Goal: Information Seeking & Learning: Learn about a topic

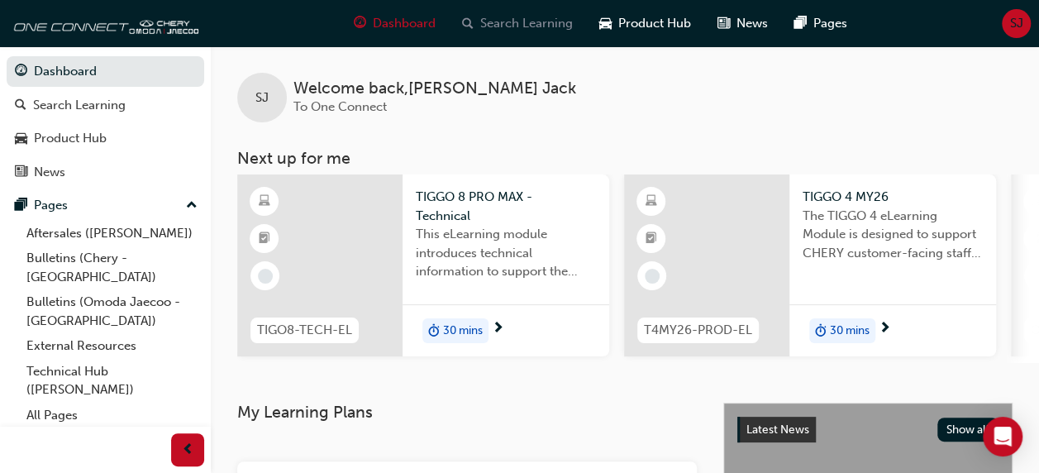
click at [550, 19] on span "Search Learning" at bounding box center [526, 23] width 93 height 19
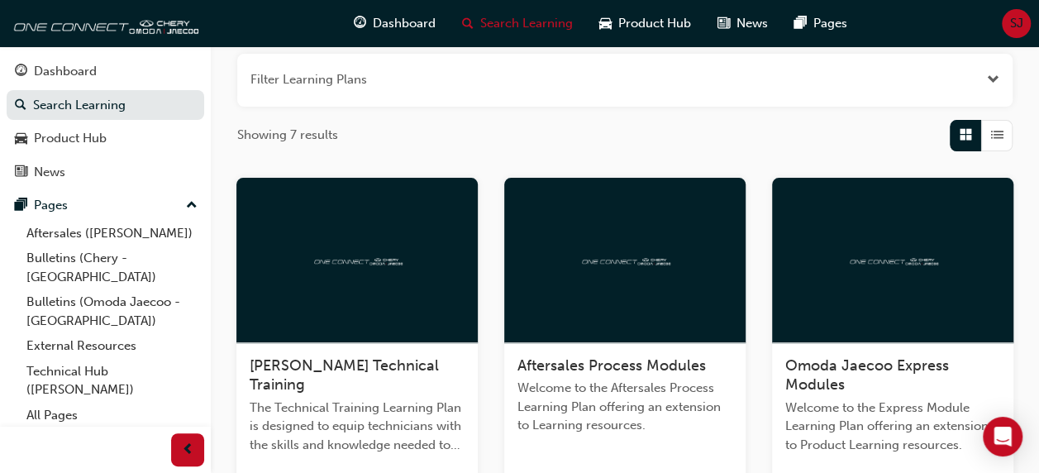
scroll to position [72, 0]
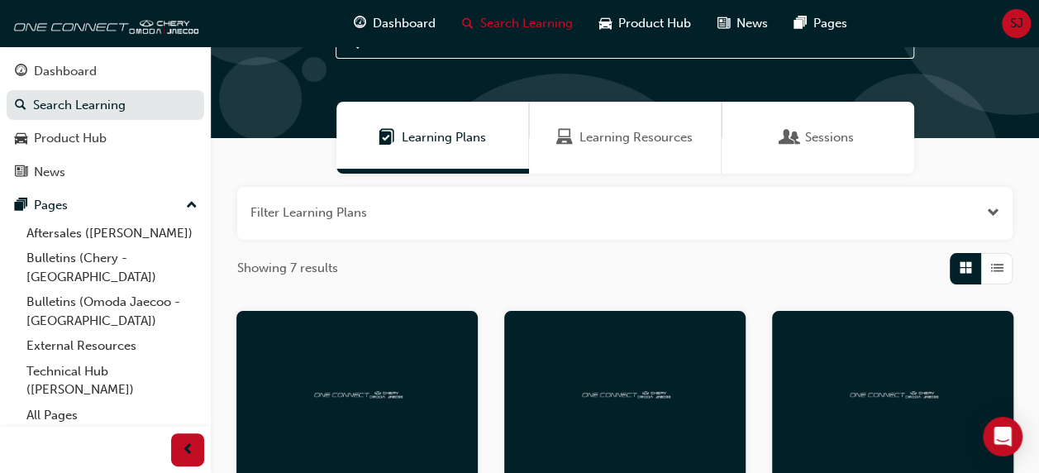
click at [991, 256] on div "button" at bounding box center [996, 268] width 31 height 31
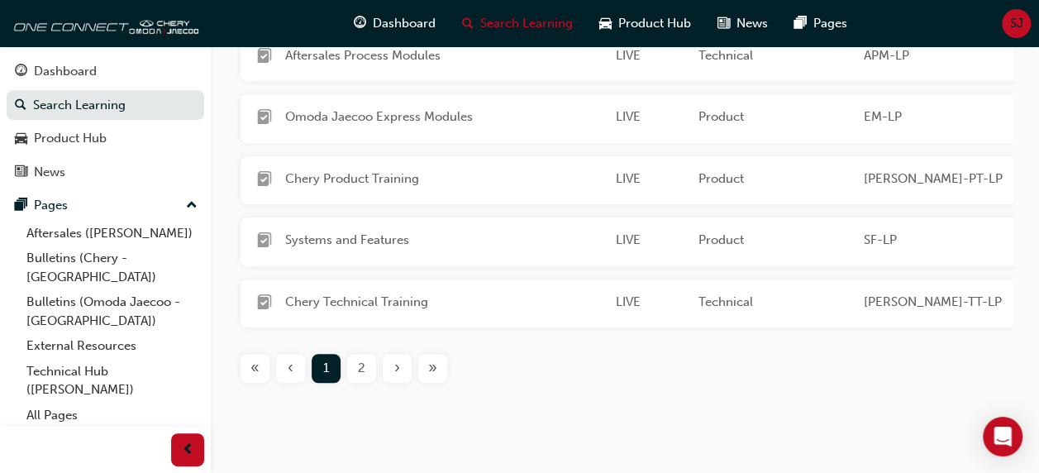
scroll to position [447, 0]
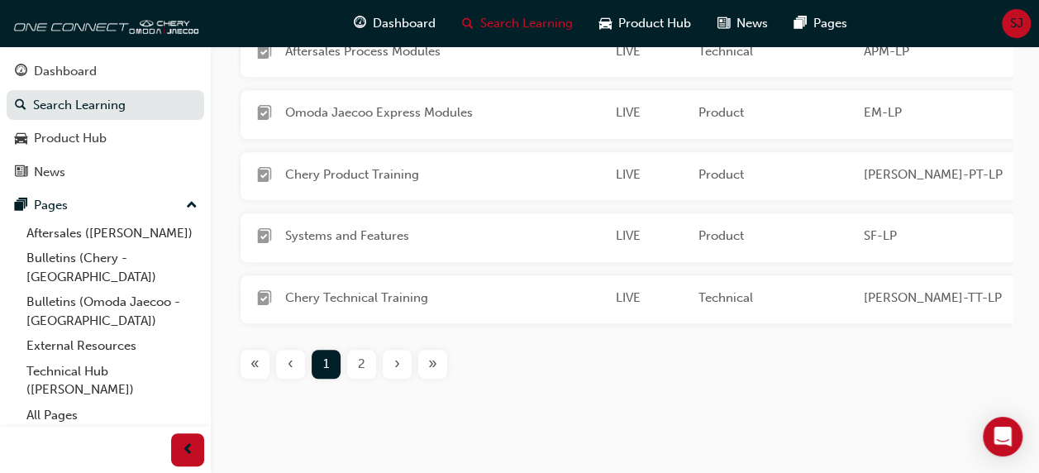
drag, startPoint x: 900, startPoint y: 289, endPoint x: 356, endPoint y: 376, distance: 550.7
click at [356, 376] on div "2" at bounding box center [361, 364] width 29 height 29
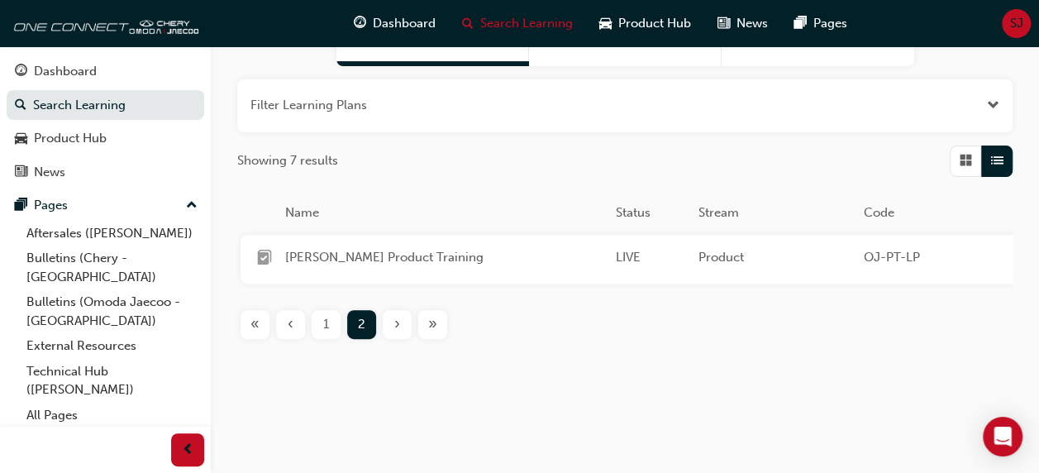
click at [321, 316] on div "1" at bounding box center [326, 324] width 29 height 29
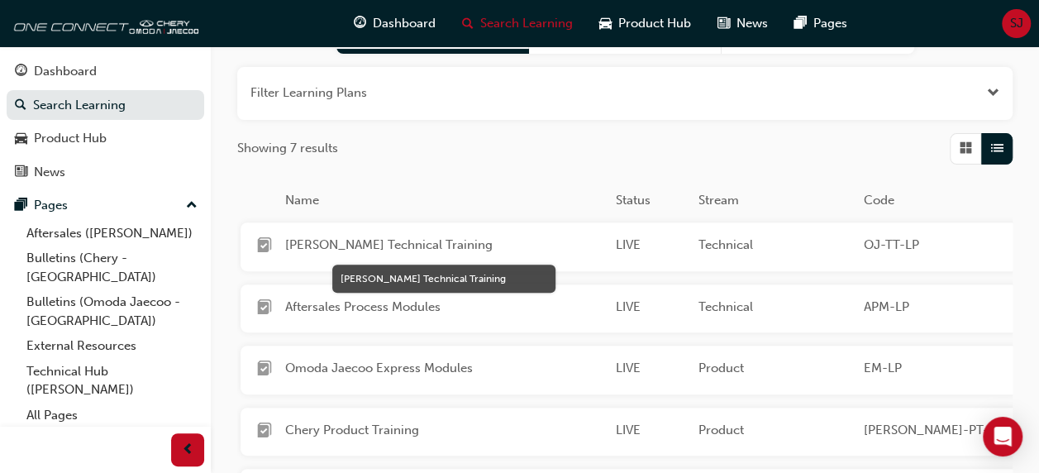
click at [474, 248] on span "[PERSON_NAME] Technical Training" at bounding box center [443, 245] width 317 height 19
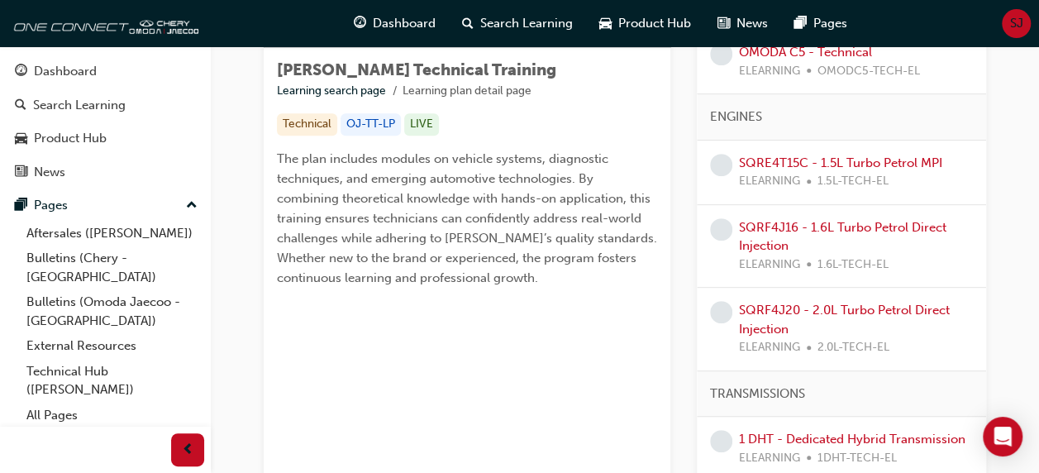
scroll to position [281, 0]
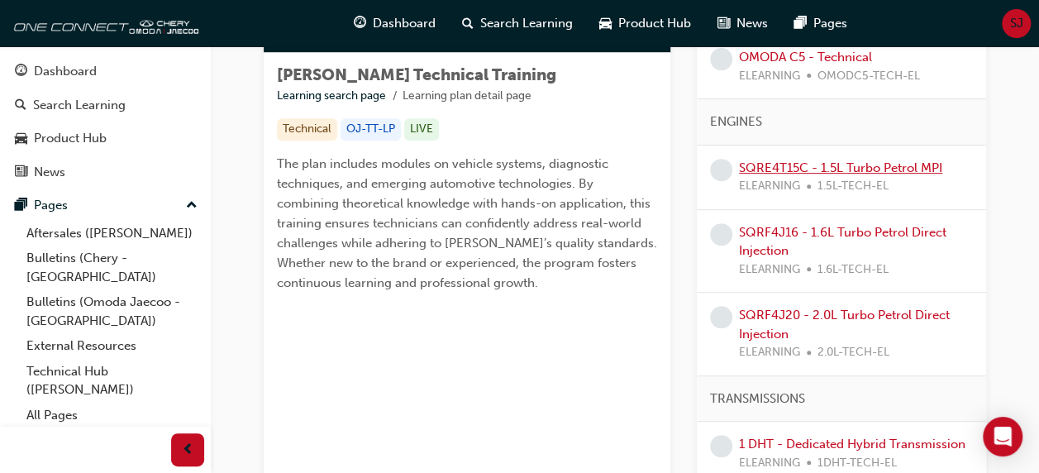
click at [819, 168] on link "SQRE4T15C - 1.5L Turbo Petrol MPI" at bounding box center [840, 167] width 203 height 15
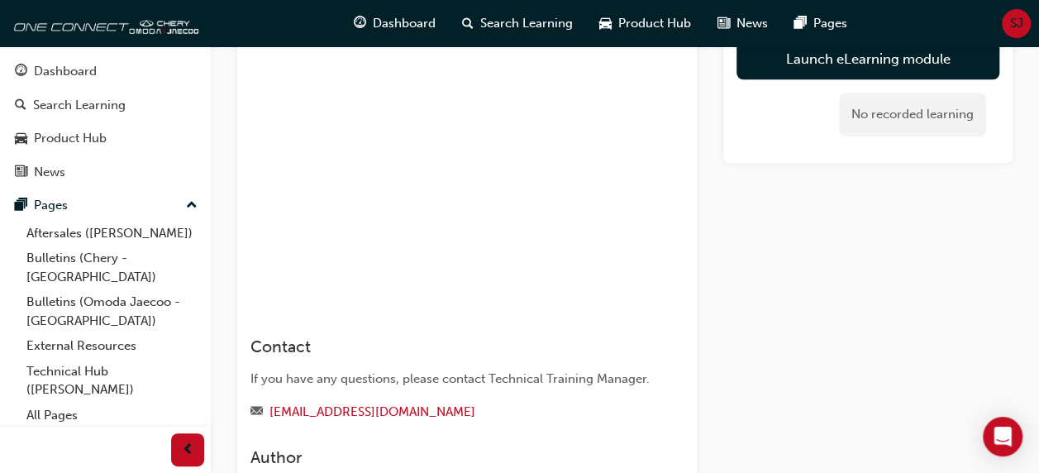
scroll to position [793, 0]
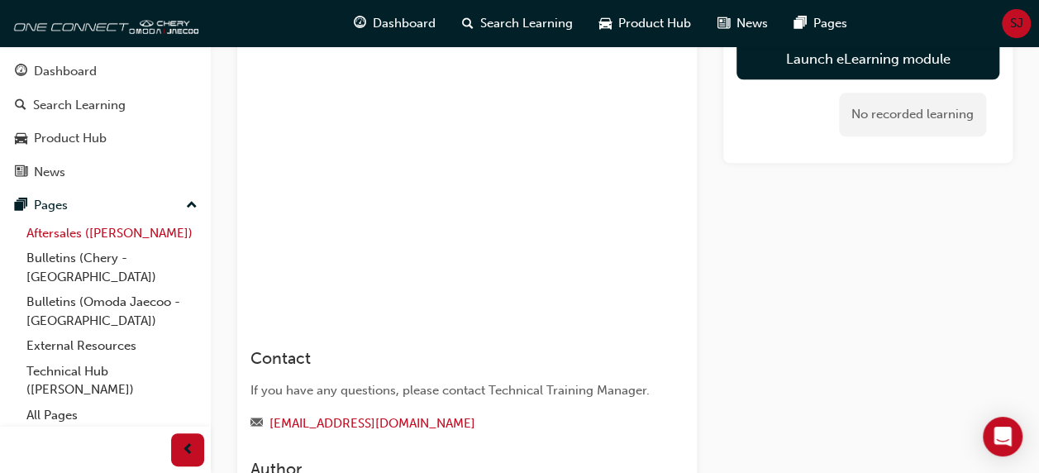
click at [108, 231] on link "Aftersales ([PERSON_NAME])" at bounding box center [112, 234] width 184 height 26
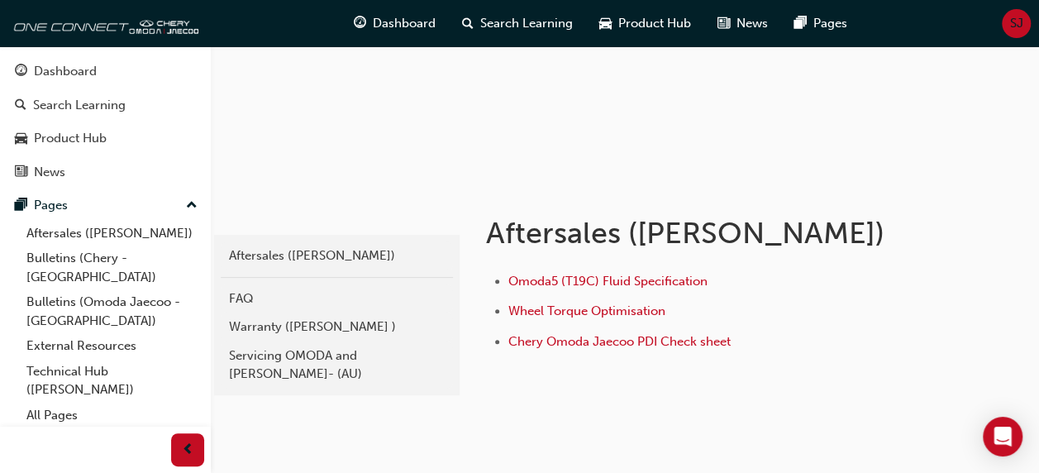
scroll to position [181, 0]
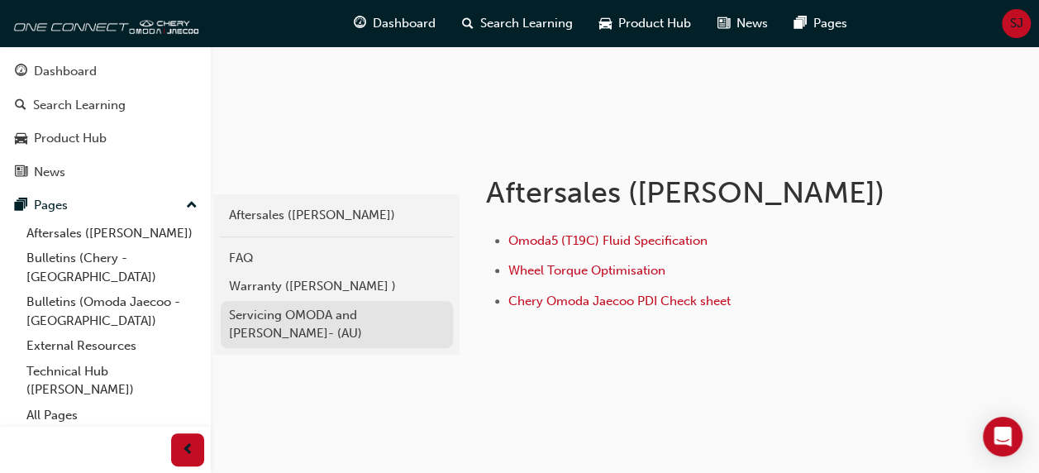
click at [340, 320] on div "Servicing OMODA and [PERSON_NAME]- (AU)" at bounding box center [337, 324] width 216 height 37
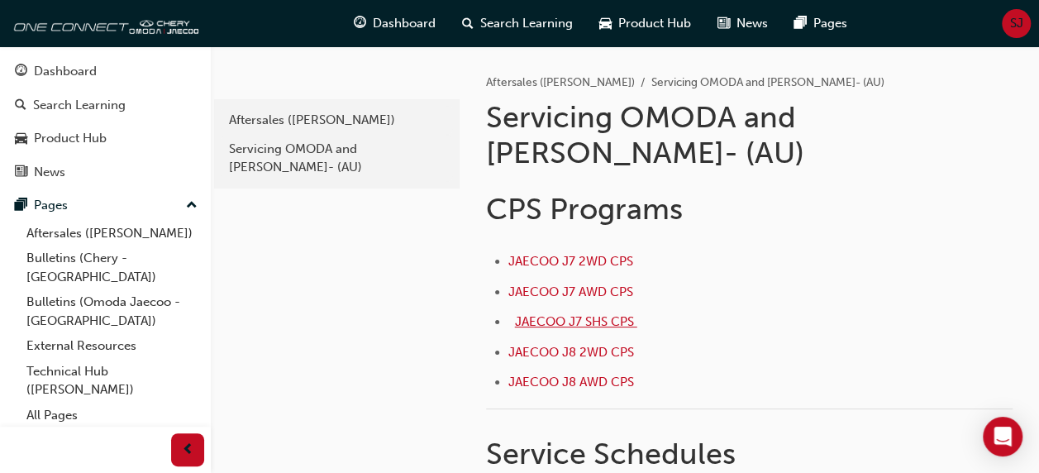
click at [531, 314] on span "JAECOO J7 SHS CPS ﻿" at bounding box center [576, 321] width 122 height 15
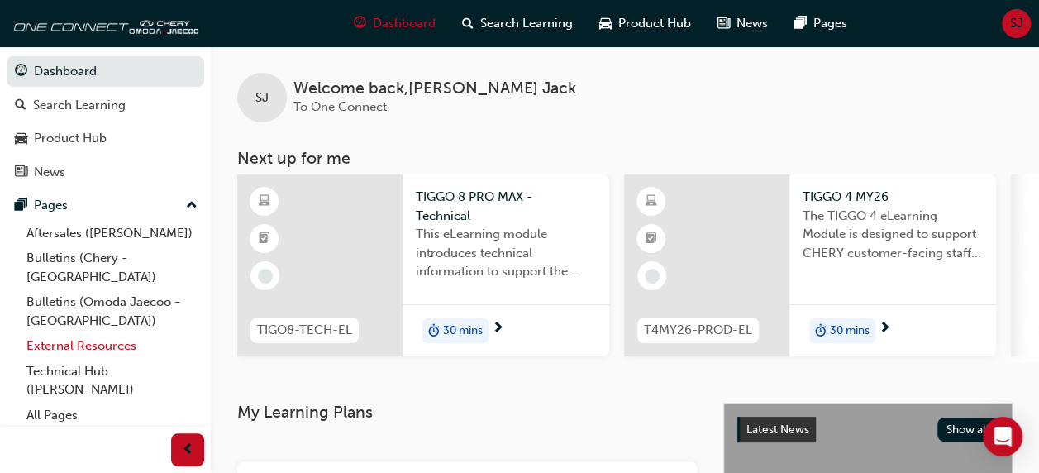
click at [71, 333] on link "External Resources" at bounding box center [112, 346] width 184 height 26
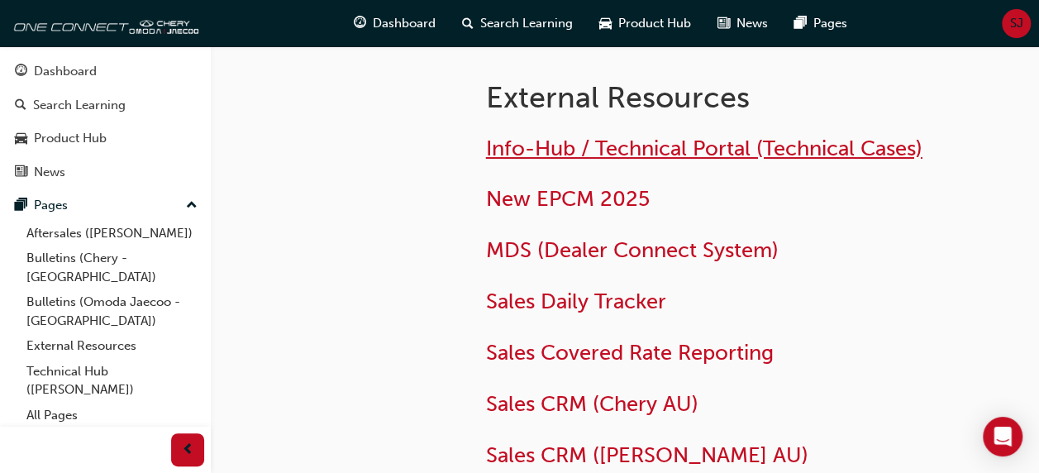
click at [631, 138] on span "Info-Hub / Technical Portal (Technical Cases)" at bounding box center [704, 149] width 436 height 26
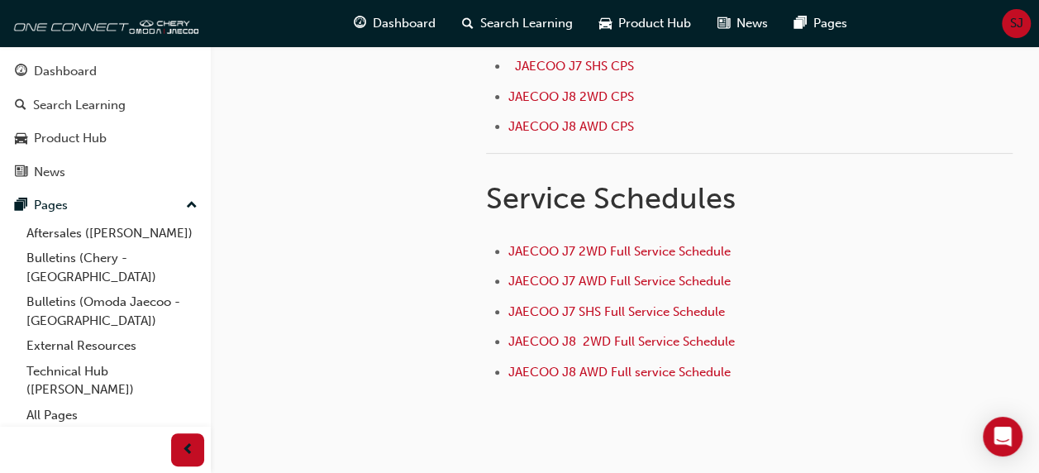
click at [246, 177] on div "b5e0e909-5d42-4e77-847f-dfc57a6aabfd Aftersales (Omoda Jaecoo) Servicing OMODA …" at bounding box center [335, 121] width 249 height 660
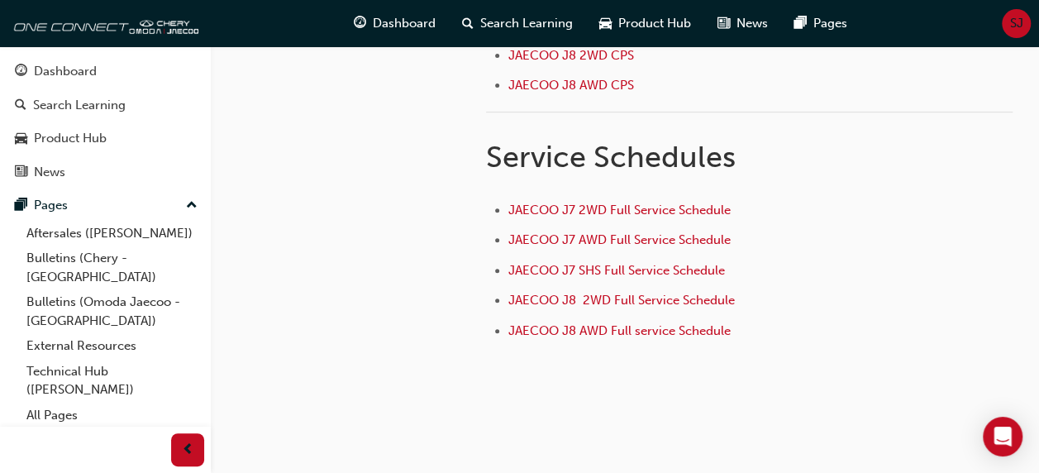
scroll to position [324, 0]
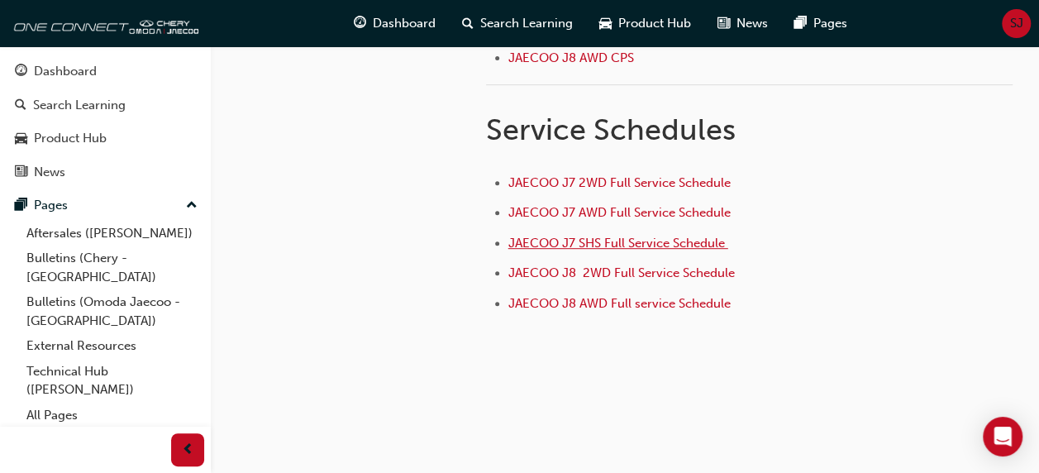
click at [587, 236] on span "JAECOO J7 SHS Full Service Schedule ﻿" at bounding box center [618, 243] width 220 height 15
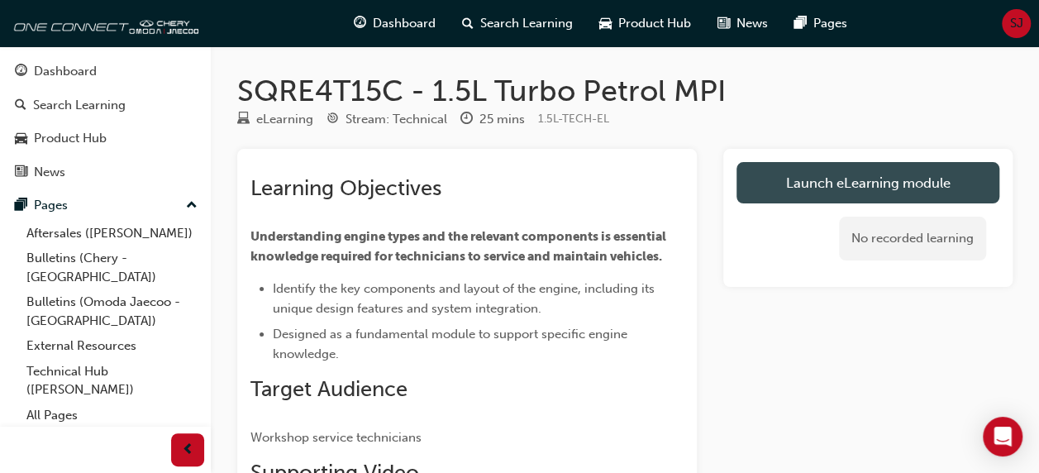
click at [828, 179] on link "Launch eLearning module" at bounding box center [867, 182] width 263 height 41
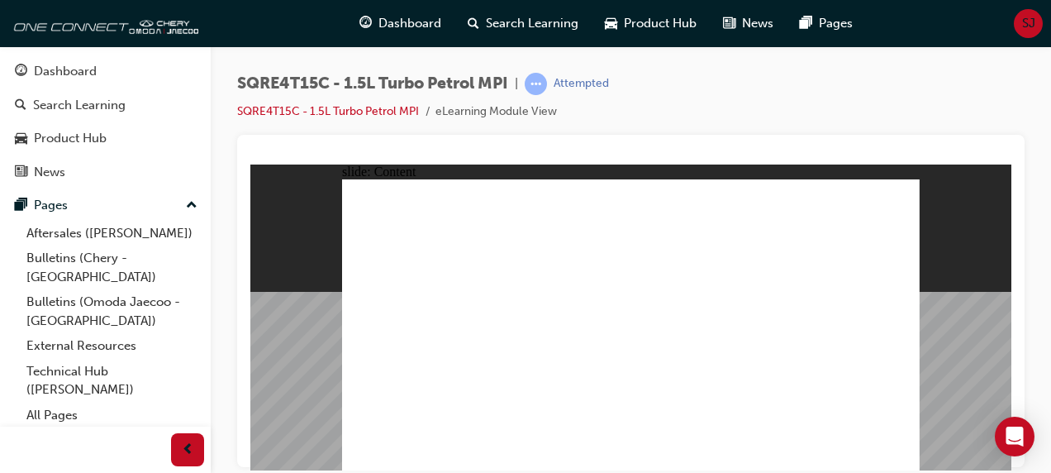
drag, startPoint x: 621, startPoint y: 245, endPoint x: 706, endPoint y: 256, distance: 85.9
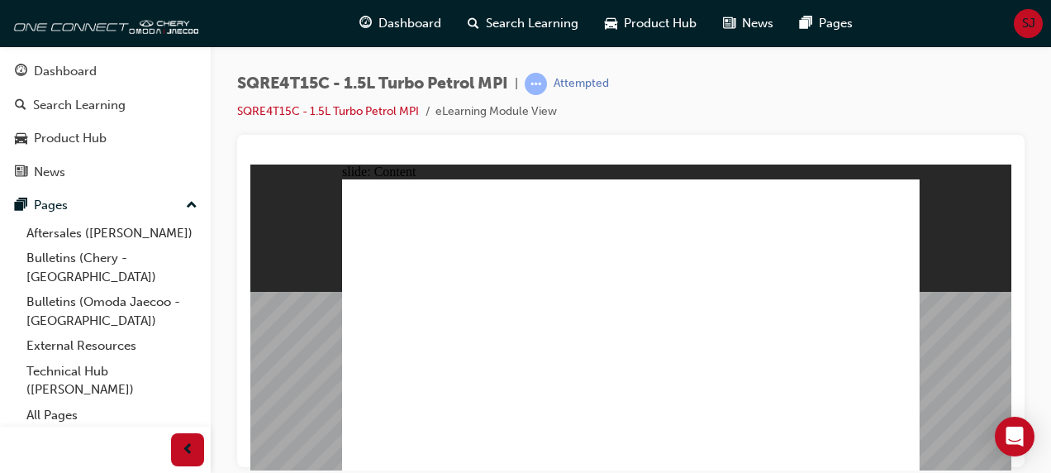
drag, startPoint x: 582, startPoint y: 307, endPoint x: 580, endPoint y: 325, distance: 17.4
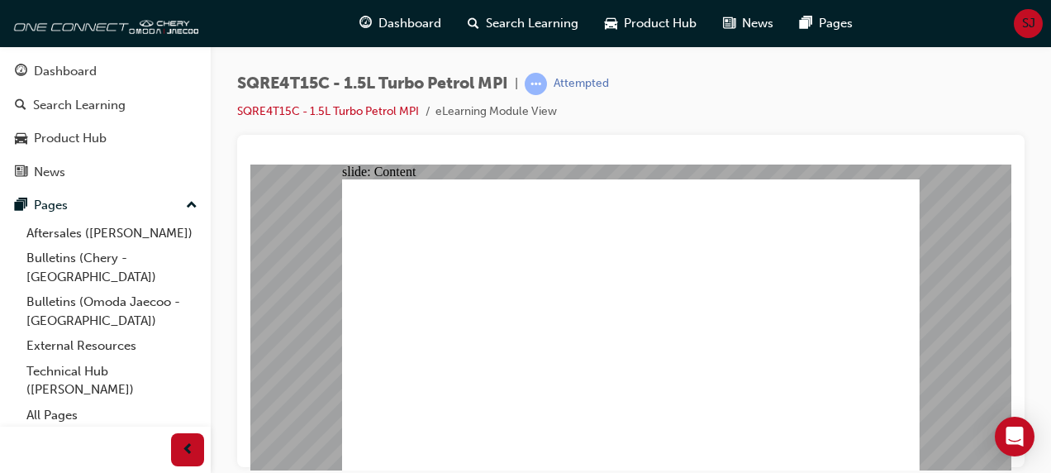
drag, startPoint x: 678, startPoint y: 179, endPoint x: 816, endPoint y: 493, distance: 343.0
click at [816, 469] on html "slide: Content WASTEGATE • The wastegate valve is a pressure control mechanism.…" at bounding box center [630, 317] width 761 height 306
type input "24"
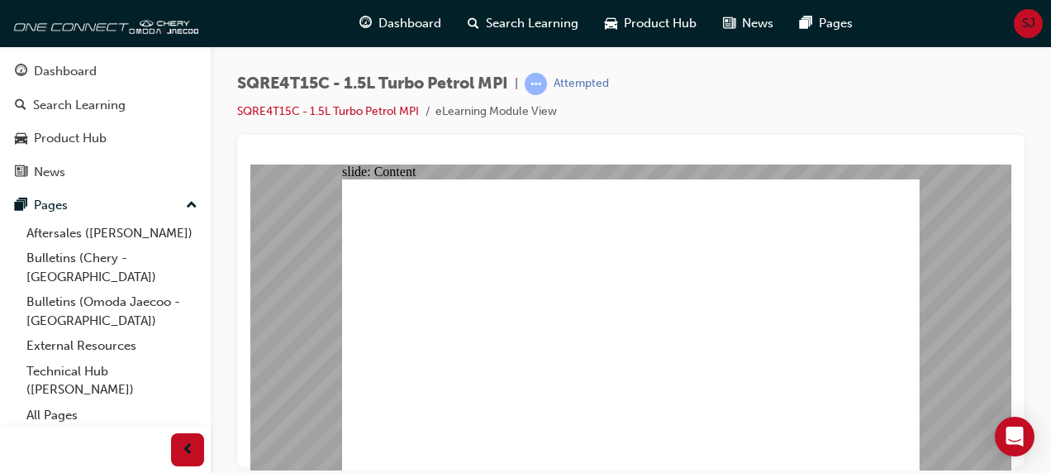
drag, startPoint x: 670, startPoint y: 378, endPoint x: 647, endPoint y: 215, distance: 164.4
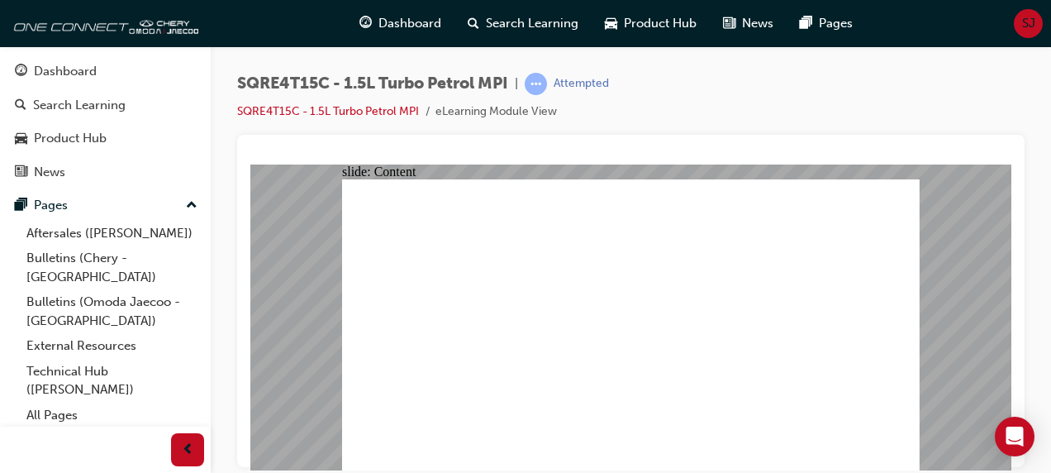
drag, startPoint x: 807, startPoint y: 335, endPoint x: 660, endPoint y: 355, distance: 148.4
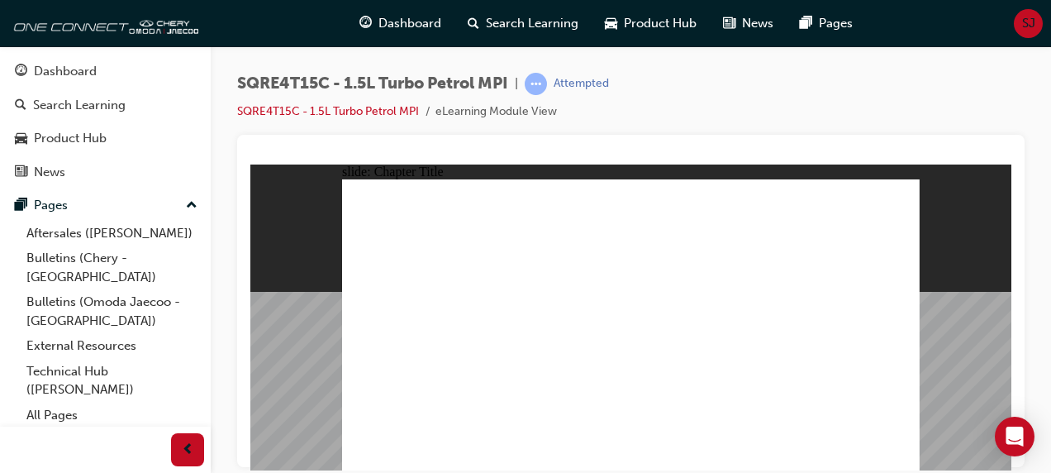
radio input "true"
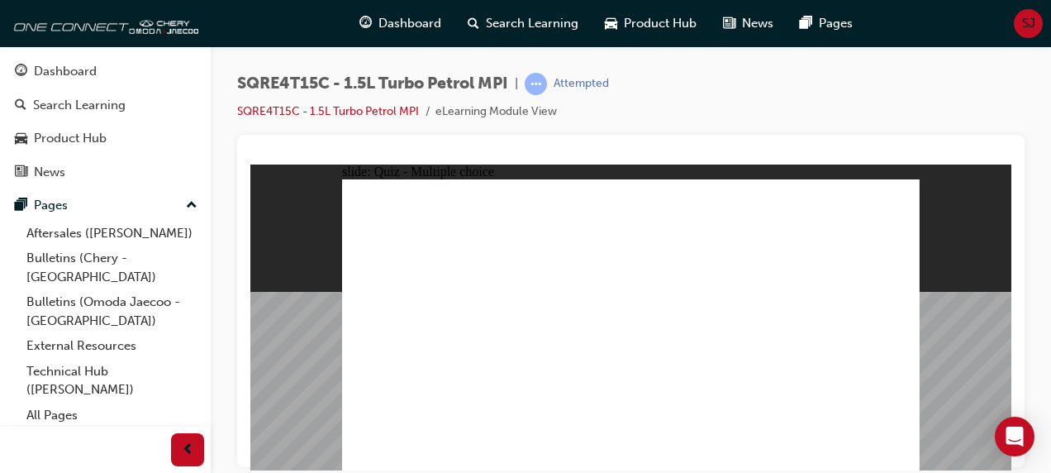
radio input "true"
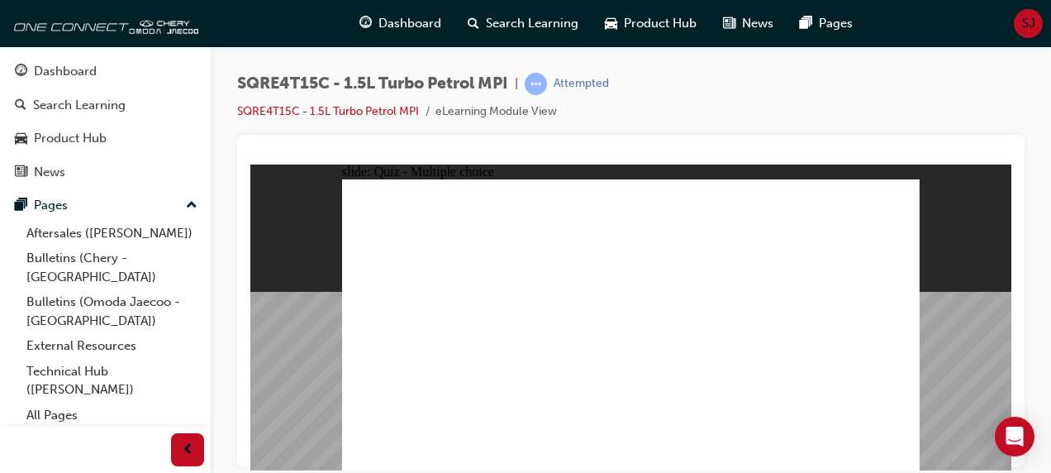
radio input "true"
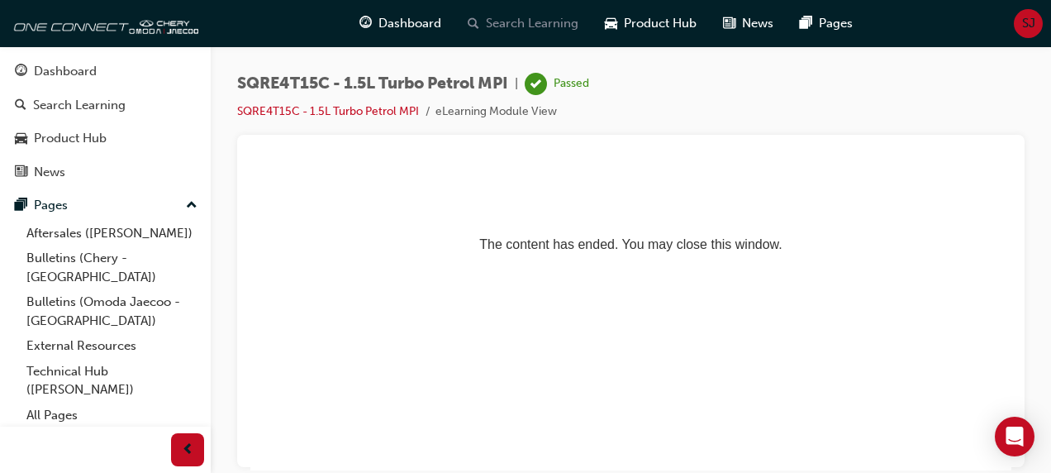
click at [524, 17] on span "Search Learning" at bounding box center [532, 23] width 93 height 19
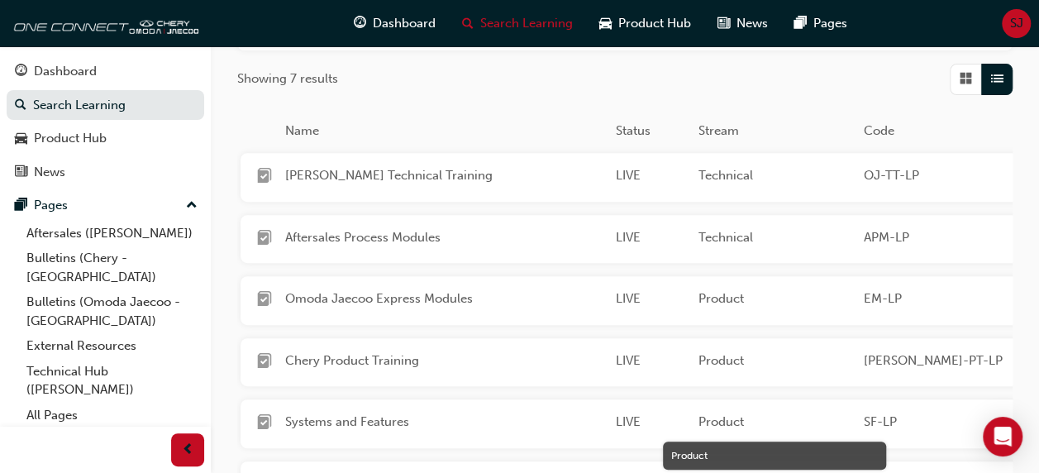
scroll to position [196, 0]
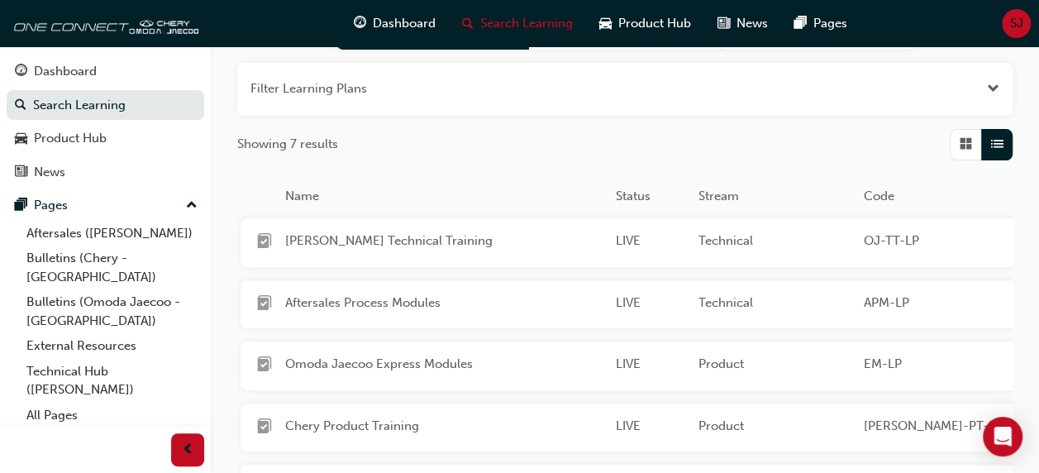
click at [445, 242] on span "[PERSON_NAME] Technical Training" at bounding box center [443, 240] width 317 height 19
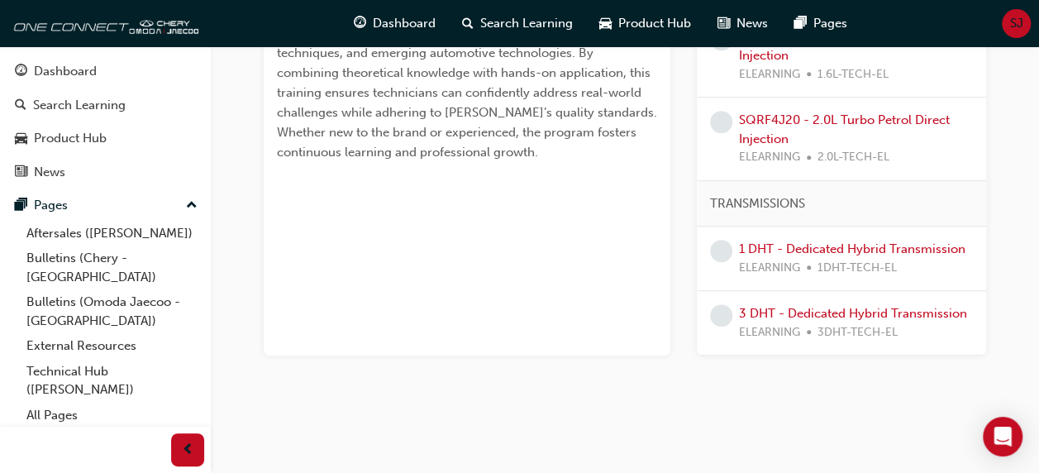
scroll to position [83, 0]
